Goal: Navigation & Orientation: Go to known website

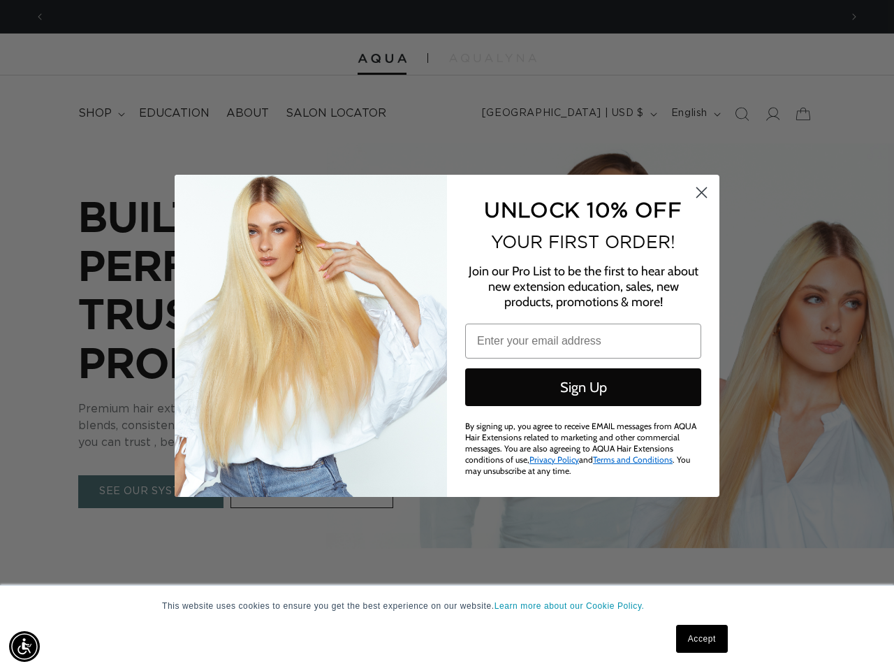
scroll to position [0, 1590]
